Goal: Task Accomplishment & Management: Complete application form

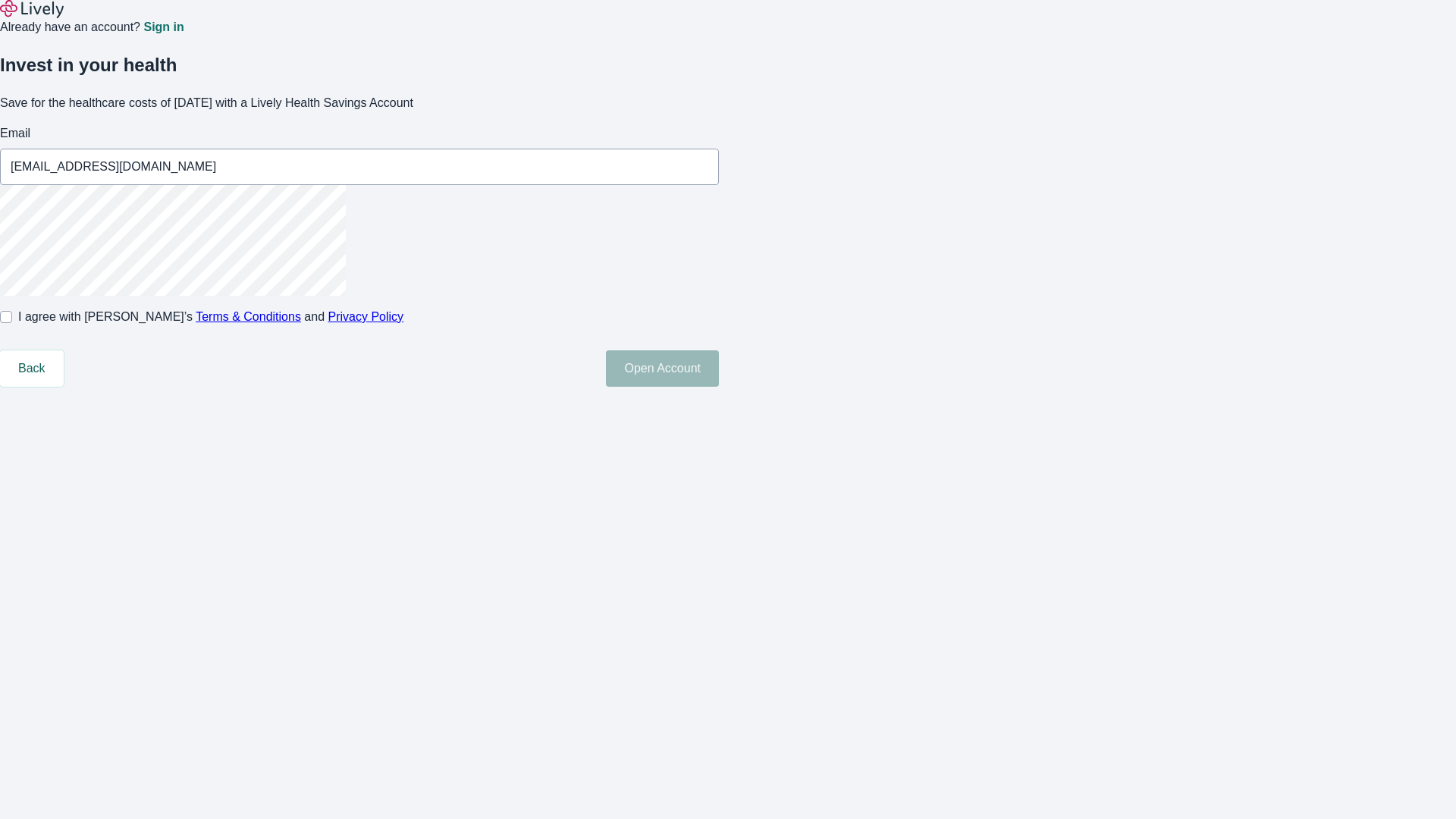
click at [12, 323] on input "I agree with Lively’s Terms & Conditions and Privacy Policy" at bounding box center [6, 316] width 12 height 12
checkbox input "true"
click at [719, 386] on button "Open Account" at bounding box center [663, 368] width 113 height 36
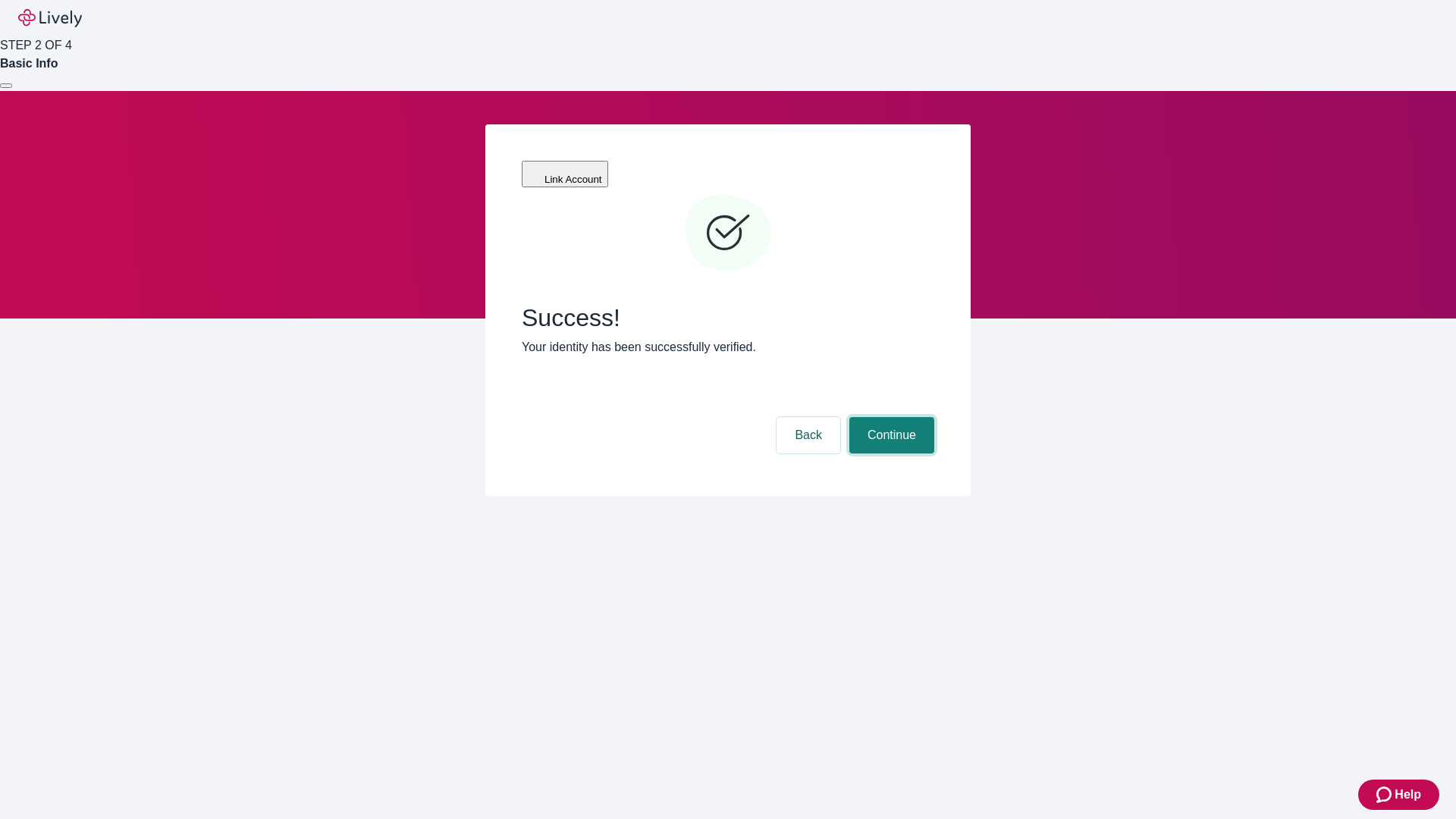
click at [889, 417] on button "Continue" at bounding box center [891, 435] width 85 height 36
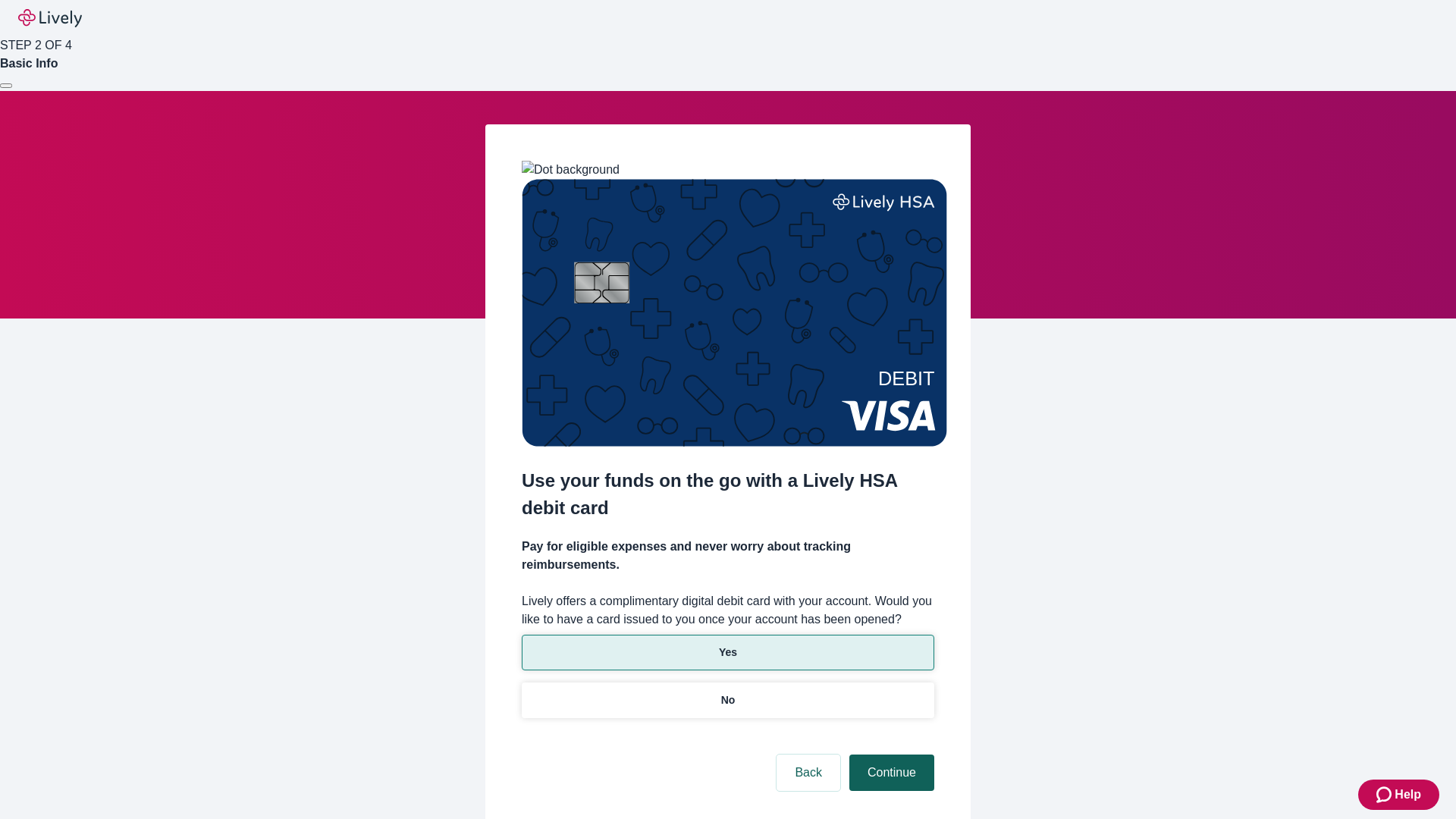
click at [728, 644] on p "Yes" at bounding box center [728, 652] width 18 height 16
click at [889, 754] on button "Continue" at bounding box center [891, 772] width 85 height 36
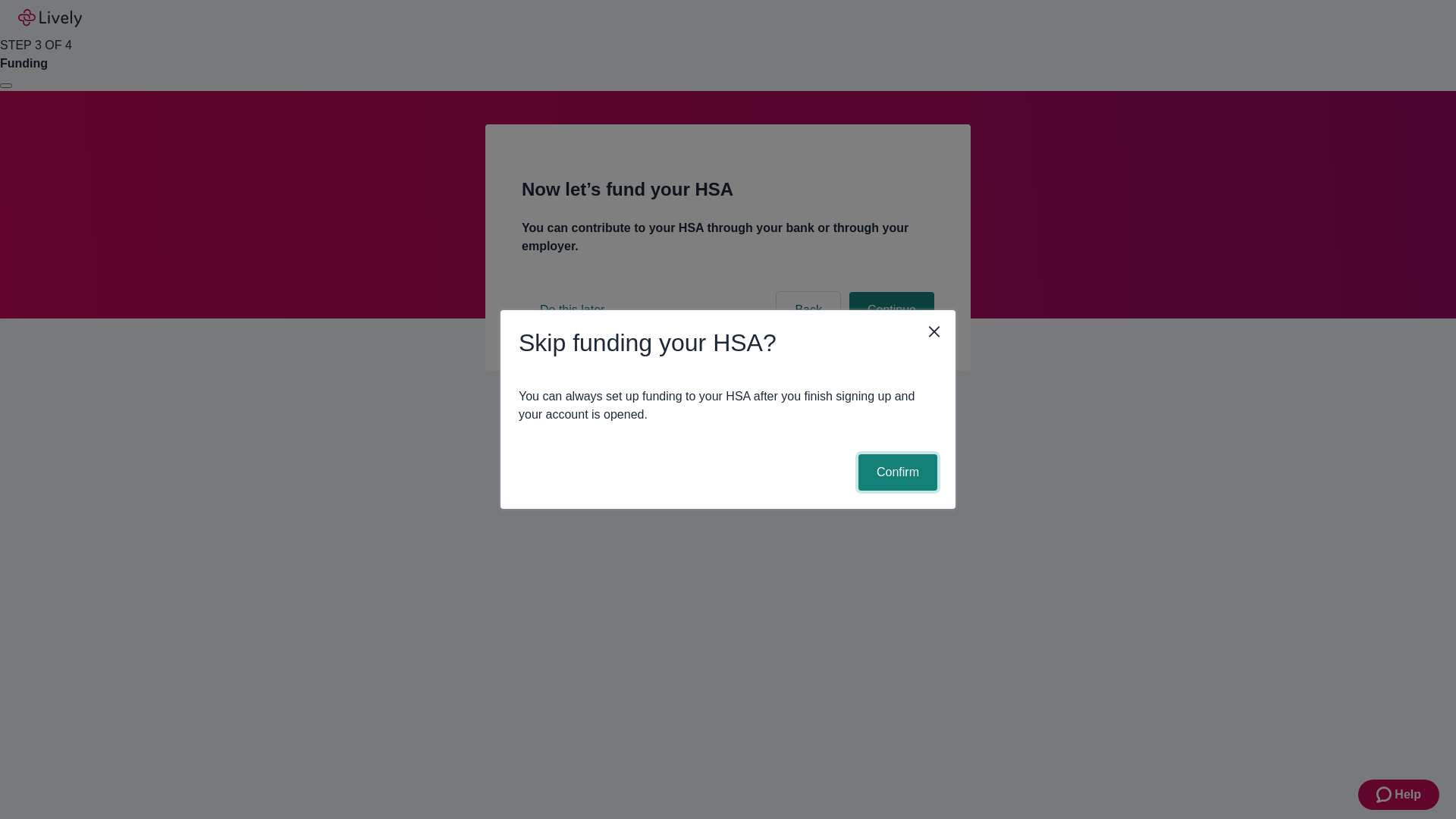
click at [896, 472] on button "Confirm" at bounding box center [898, 472] width 78 height 36
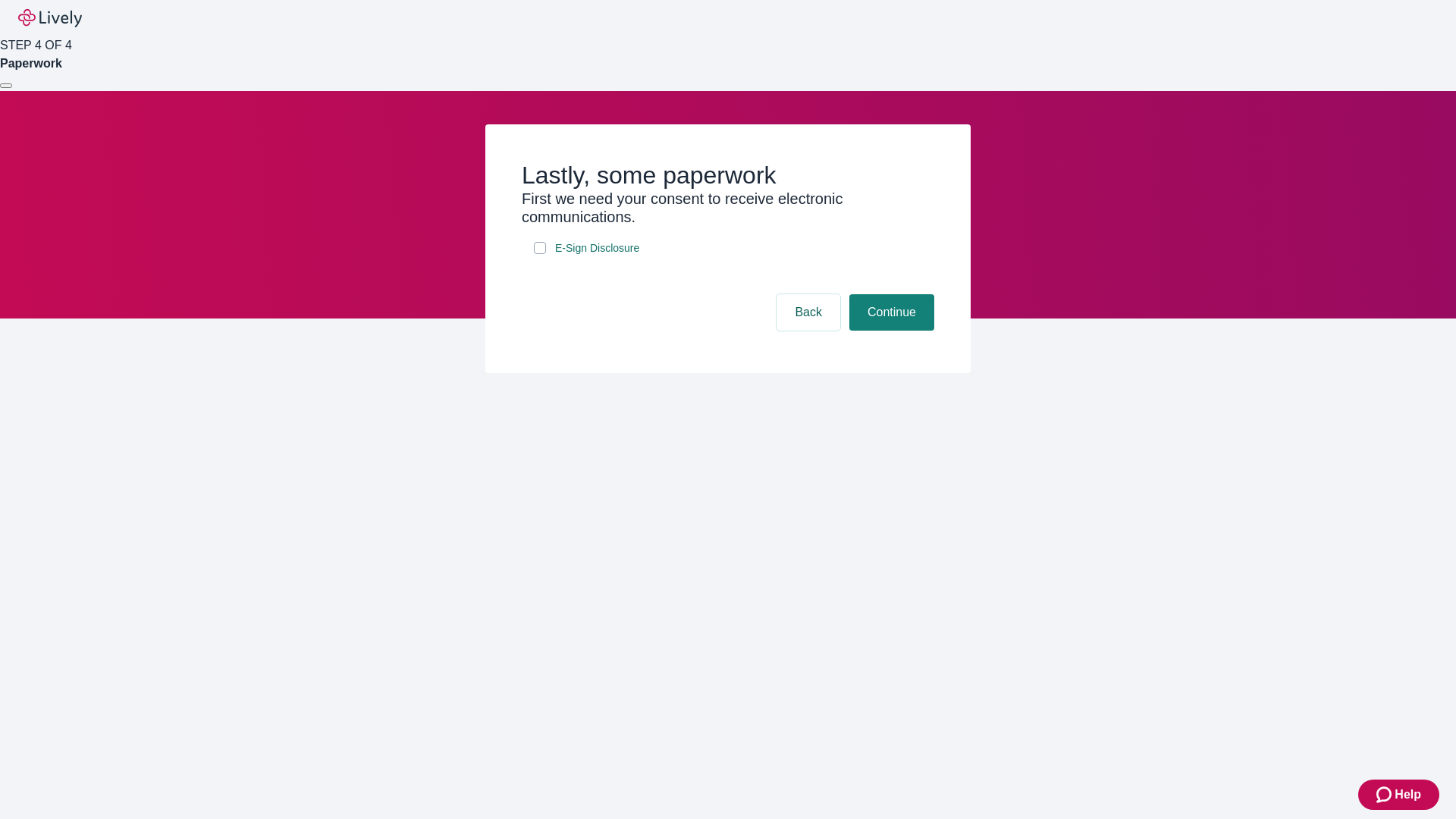
click at [540, 254] on input "E-Sign Disclosure" at bounding box center [539, 248] width 12 height 12
checkbox input "true"
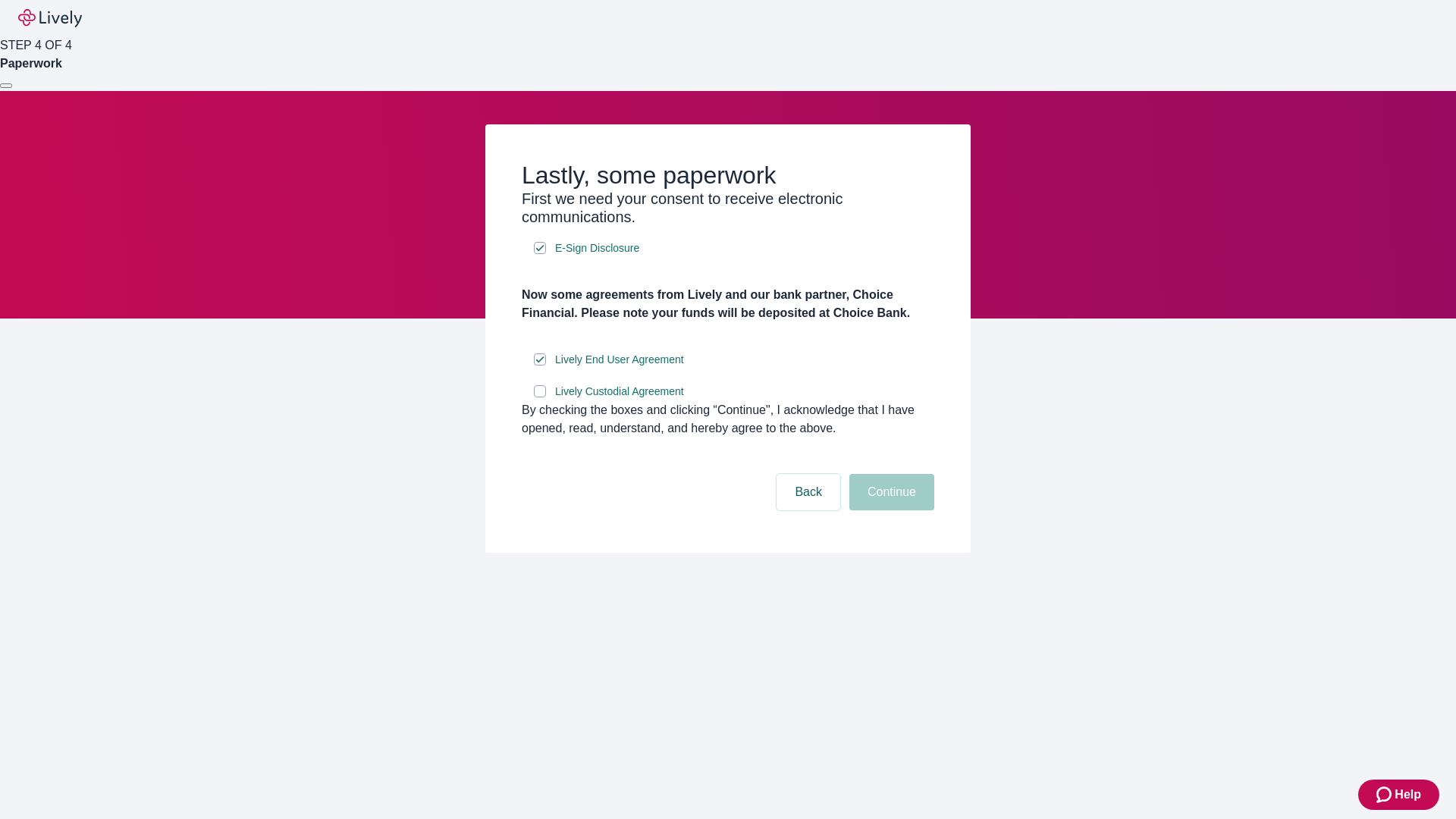
click at [540, 398] on input "Lively Custodial Agreement" at bounding box center [539, 391] width 12 height 12
checkbox input "true"
click at [889, 510] on button "Continue" at bounding box center [891, 492] width 85 height 36
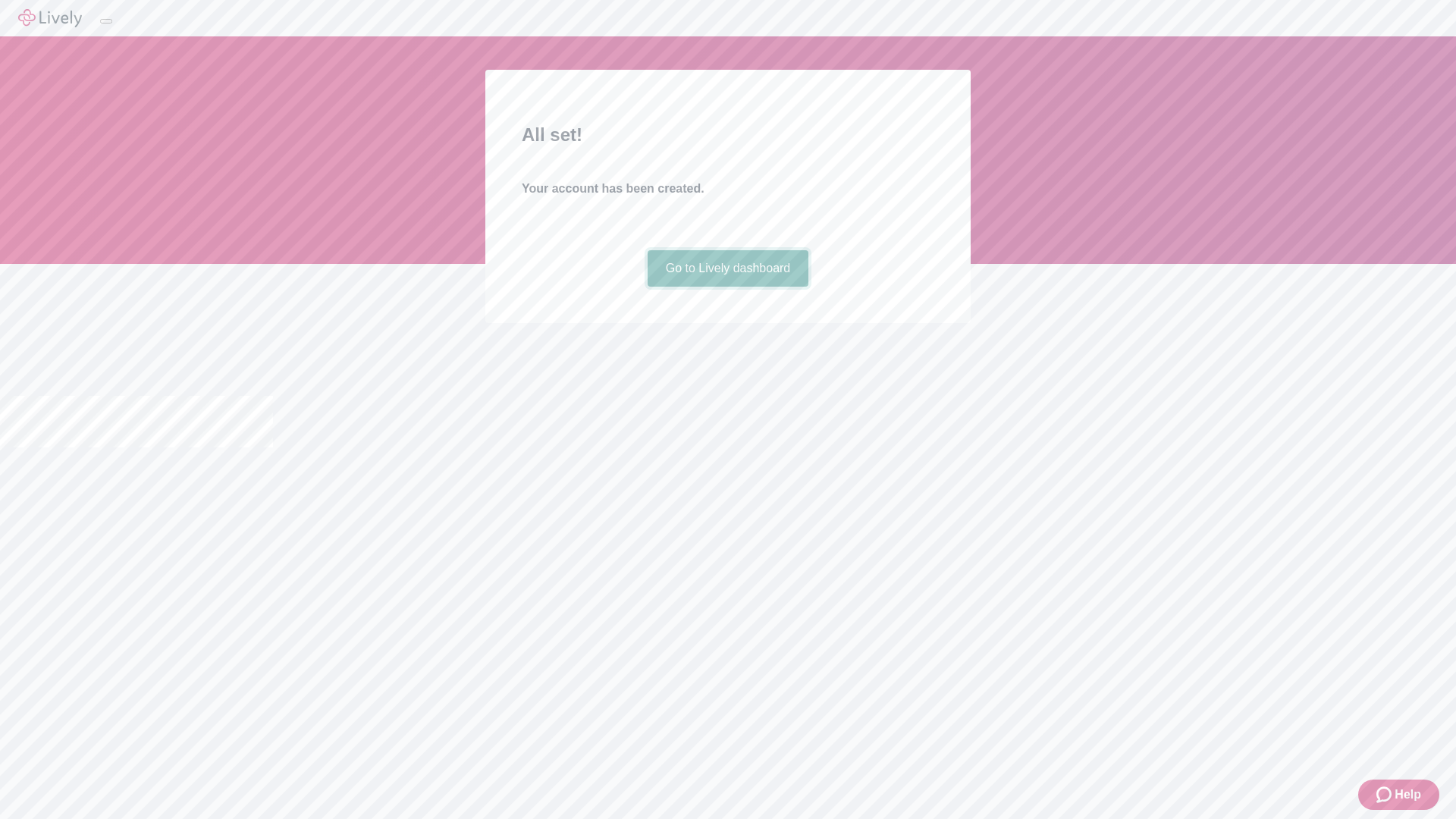
click at [728, 287] on link "Go to Lively dashboard" at bounding box center [728, 269] width 162 height 36
